Goal: Task Accomplishment & Management: Use online tool/utility

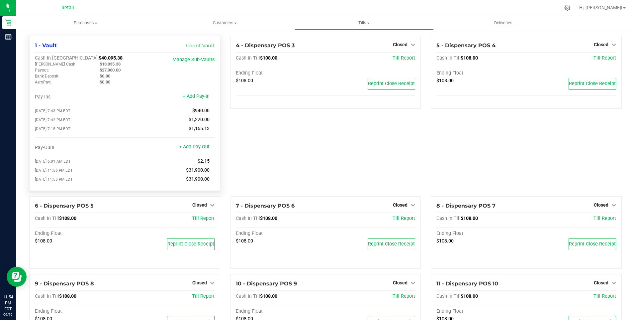
click at [192, 149] on link "+ Add Pay-Out" at bounding box center [194, 147] width 31 height 6
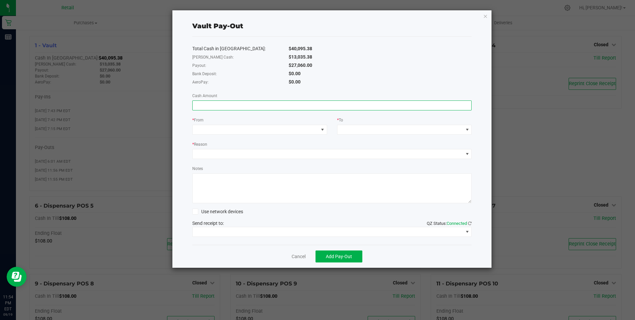
click at [197, 105] on input at bounding box center [332, 105] width 279 height 9
type input "$27,060.00"
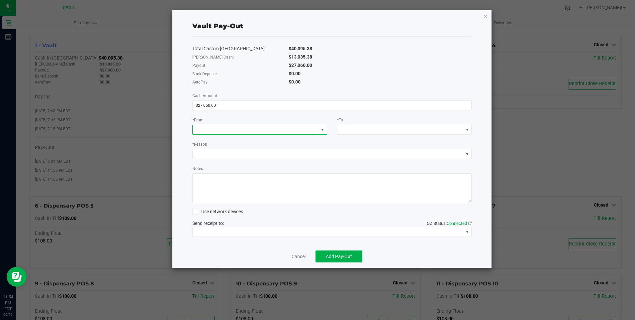
click at [206, 127] on span at bounding box center [256, 129] width 126 height 9
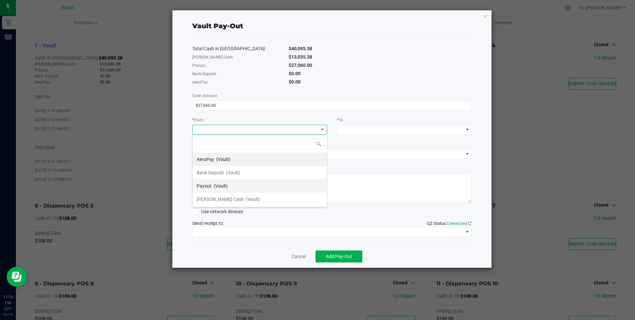
click at [205, 183] on span "Payout" at bounding box center [204, 185] width 15 height 5
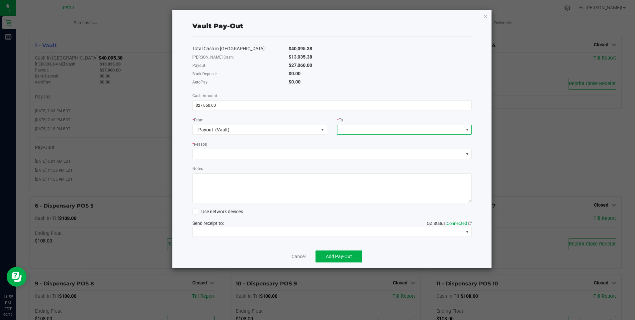
click at [348, 130] on span at bounding box center [401, 129] width 126 height 9
click at [356, 211] on span "[PERSON_NAME] Cash" at bounding box center [365, 212] width 47 height 5
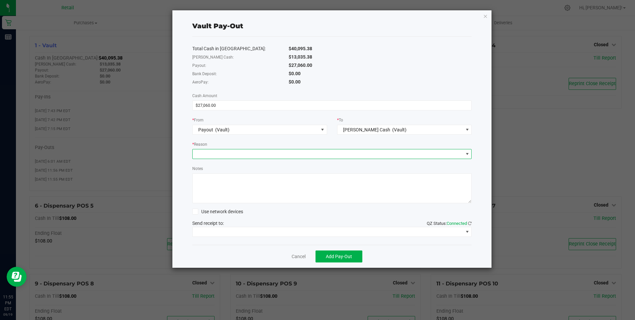
click at [199, 152] on span at bounding box center [328, 153] width 271 height 9
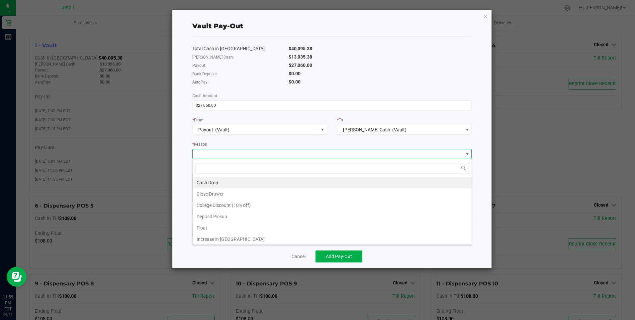
scroll to position [10, 279]
click at [214, 179] on li "Cash Drop" at bounding box center [332, 182] width 279 height 11
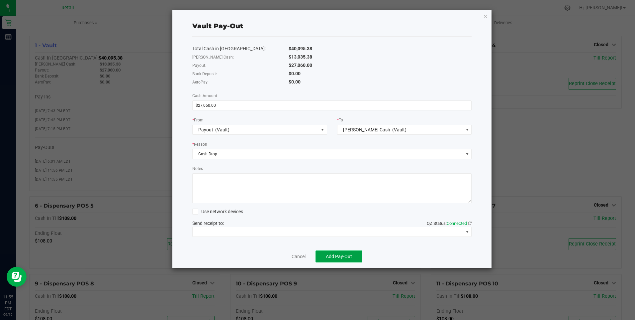
click at [340, 253] on button "Add Pay-Out" at bounding box center [339, 256] width 47 height 12
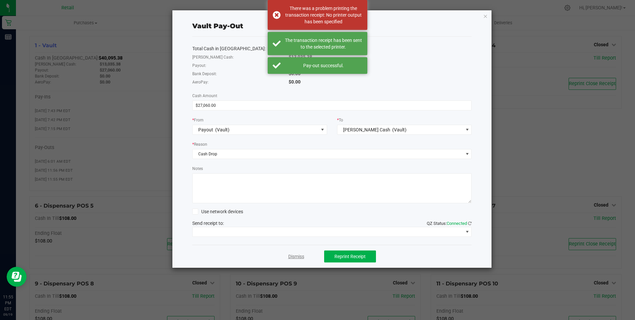
click at [301, 254] on link "Dismiss" at bounding box center [296, 256] width 16 height 7
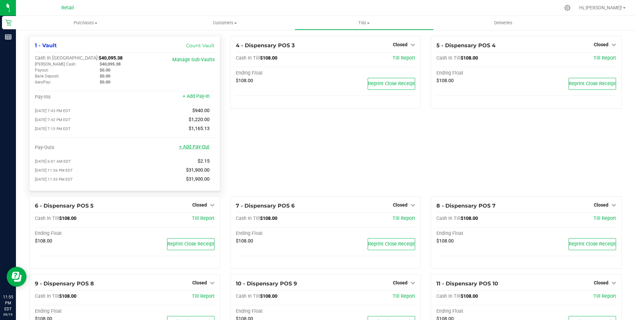
click at [192, 150] on link "+ Add Pay-Out" at bounding box center [194, 147] width 31 height 6
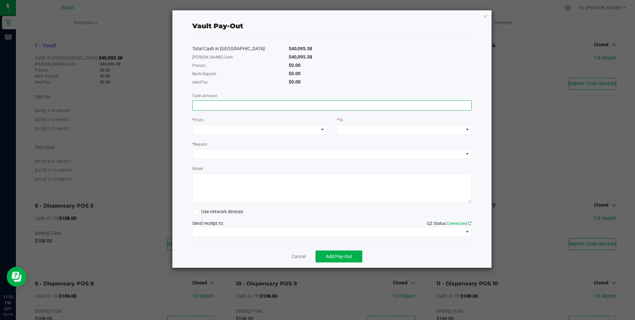
click at [198, 104] on input at bounding box center [332, 105] width 279 height 9
type input "$36,110.00"
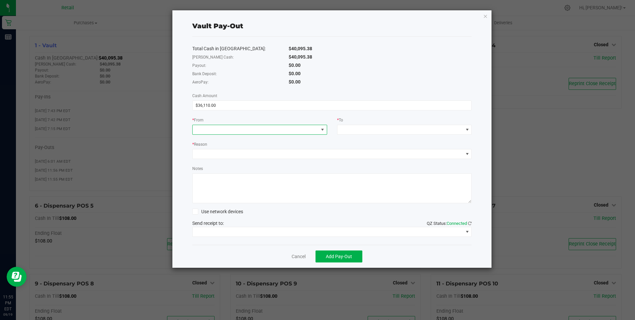
click at [199, 127] on div at bounding box center [197, 130] width 4 height 12
click at [218, 198] on span "[PERSON_NAME] Cash" at bounding box center [220, 198] width 47 height 5
click at [344, 127] on div at bounding box center [342, 130] width 4 height 12
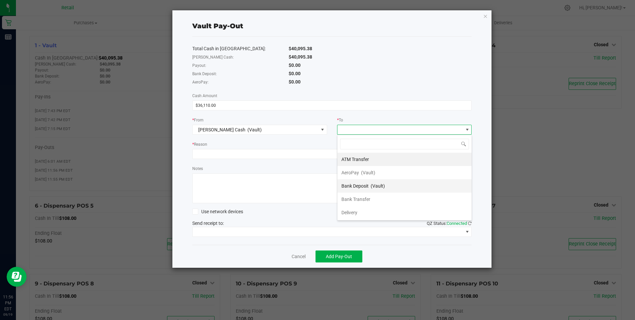
click at [361, 185] on span "Bank Deposit" at bounding box center [355, 185] width 27 height 5
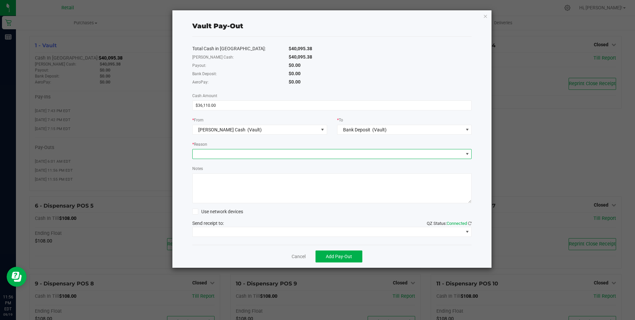
click at [196, 154] on span at bounding box center [328, 153] width 271 height 9
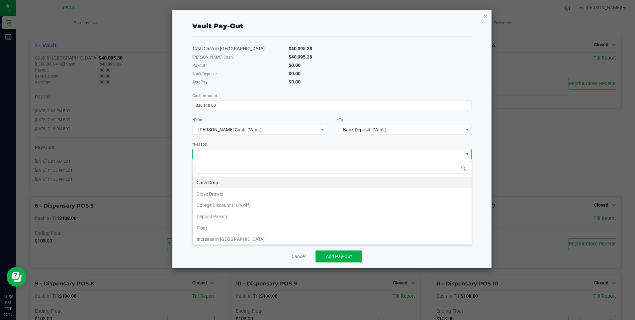
scroll to position [10, 279]
click at [216, 180] on li "Cash Drop" at bounding box center [332, 182] width 279 height 11
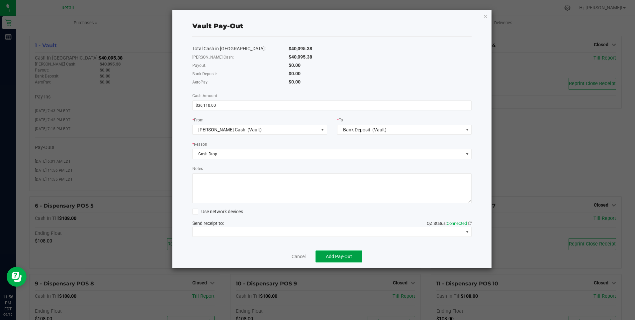
click at [340, 255] on span "Add Pay-Out" at bounding box center [339, 256] width 26 height 5
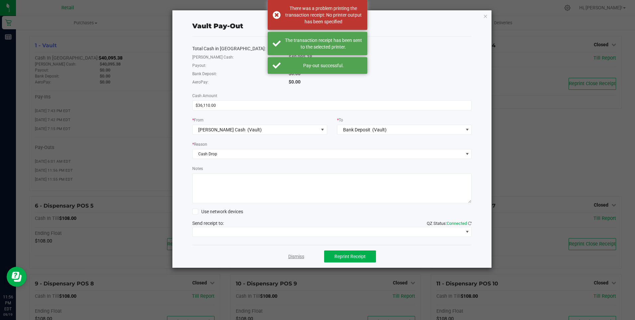
click at [297, 257] on link "Dismiss" at bounding box center [296, 256] width 16 height 7
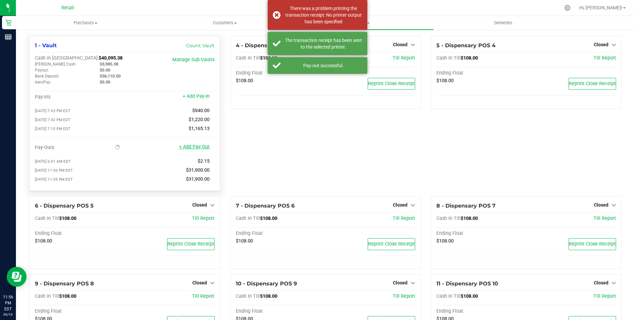
click at [196, 148] on link "+ Add Pay-Out" at bounding box center [194, 147] width 31 height 6
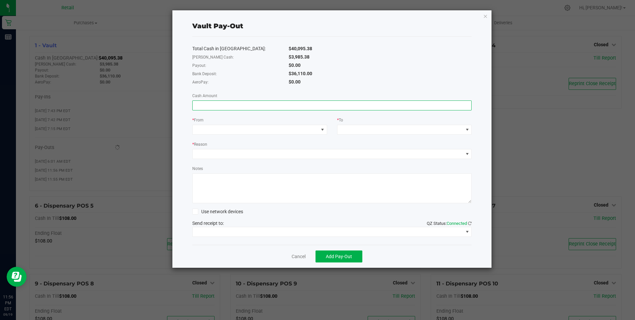
drag, startPoint x: 196, startPoint y: 148, endPoint x: 252, endPoint y: 102, distance: 72.5
click at [252, 102] on input at bounding box center [332, 105] width 279 height 9
type input "$36,110.00"
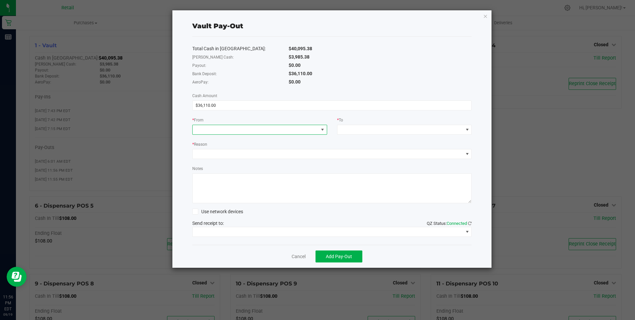
click at [207, 126] on span at bounding box center [259, 130] width 135 height 10
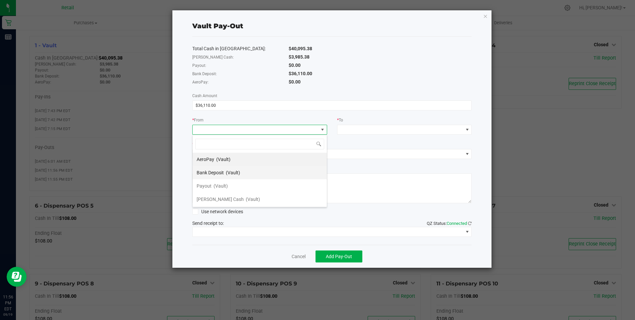
click at [237, 171] on span "(Vault)" at bounding box center [233, 172] width 14 height 5
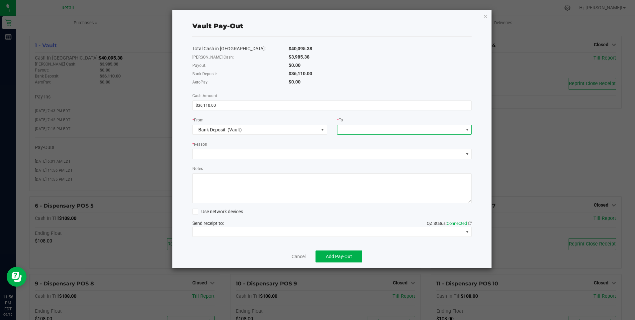
click at [342, 129] on div at bounding box center [342, 130] width 4 height 12
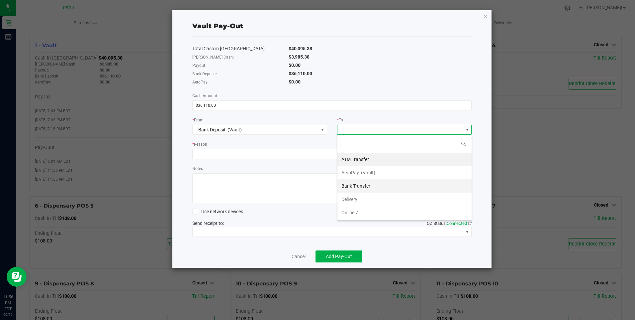
click at [370, 184] on div "Bank Transfer" at bounding box center [357, 186] width 30 height 12
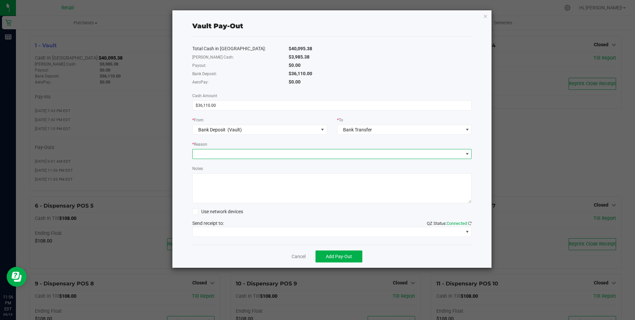
click at [260, 151] on span at bounding box center [328, 153] width 271 height 9
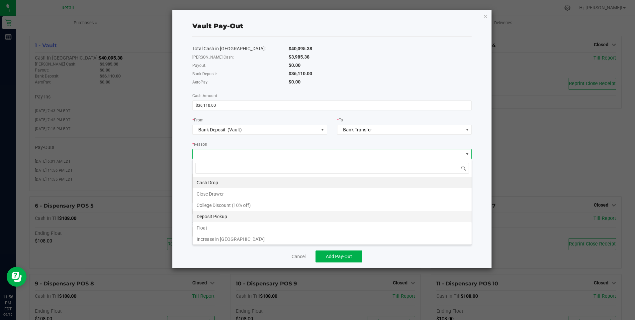
scroll to position [13, 0]
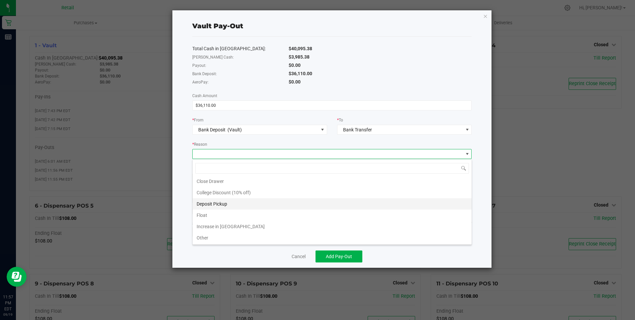
click at [216, 202] on li "Deposit Pickup" at bounding box center [332, 203] width 279 height 11
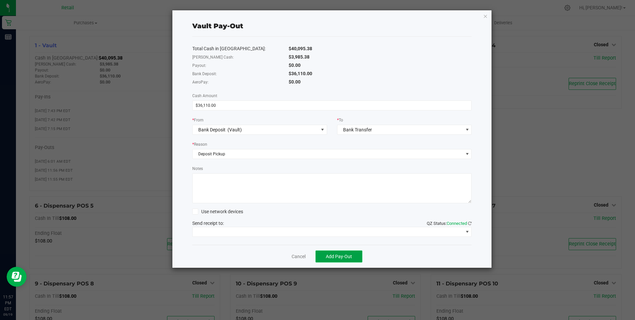
click at [351, 254] on span "Add Pay-Out" at bounding box center [339, 256] width 26 height 5
click at [300, 258] on div "Dismiss Reprint Receipt" at bounding box center [332, 256] width 280 height 23
drag, startPoint x: 300, startPoint y: 258, endPoint x: 295, endPoint y: 255, distance: 5.7
click at [296, 255] on link "Dismiss" at bounding box center [296, 256] width 16 height 7
